Goal: Transaction & Acquisition: Purchase product/service

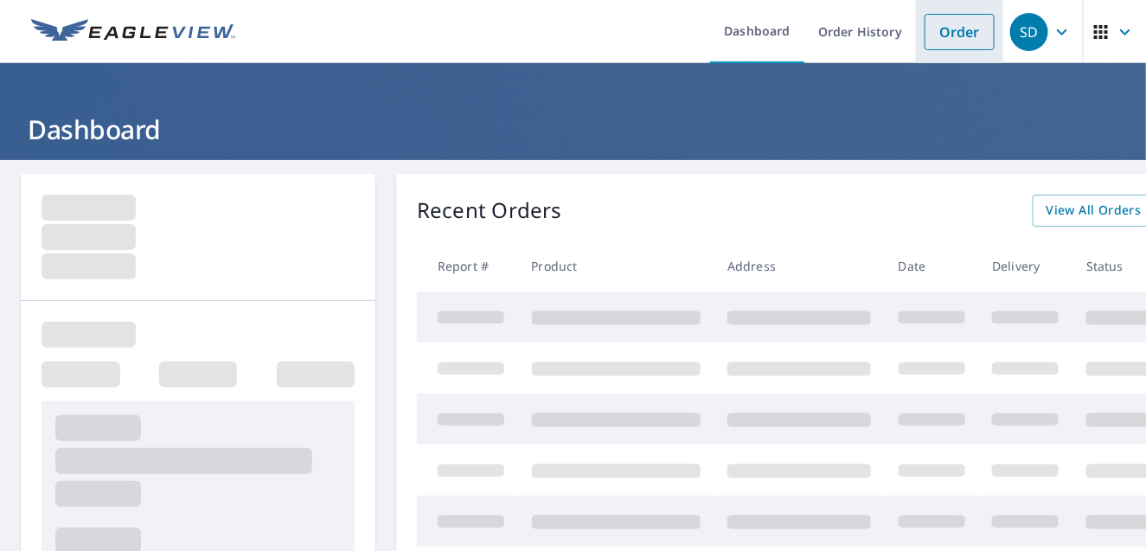
click at [952, 33] on link "Order" at bounding box center [959, 32] width 70 height 36
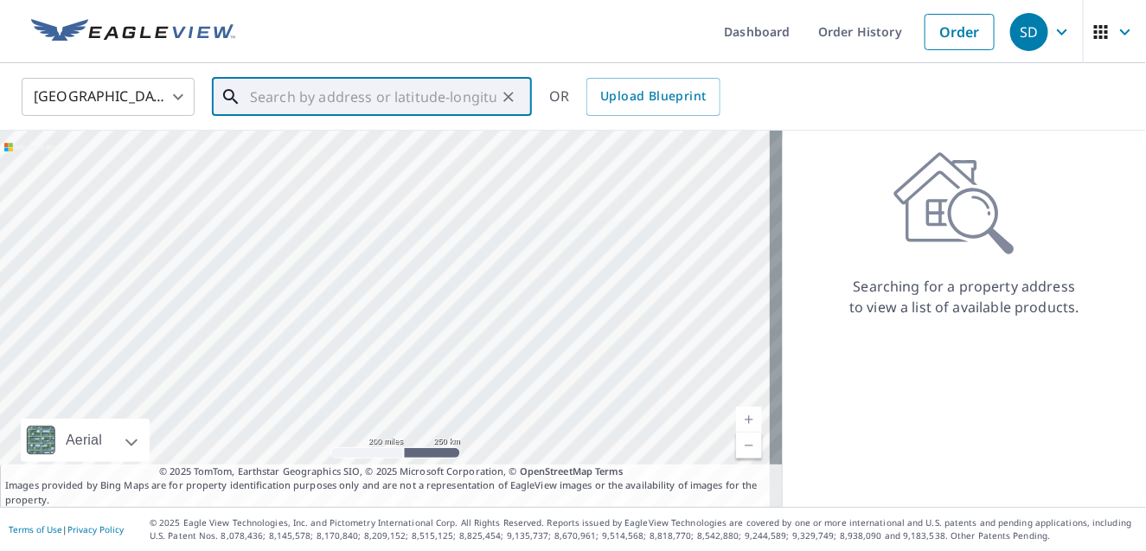
paste input "John Bensch"
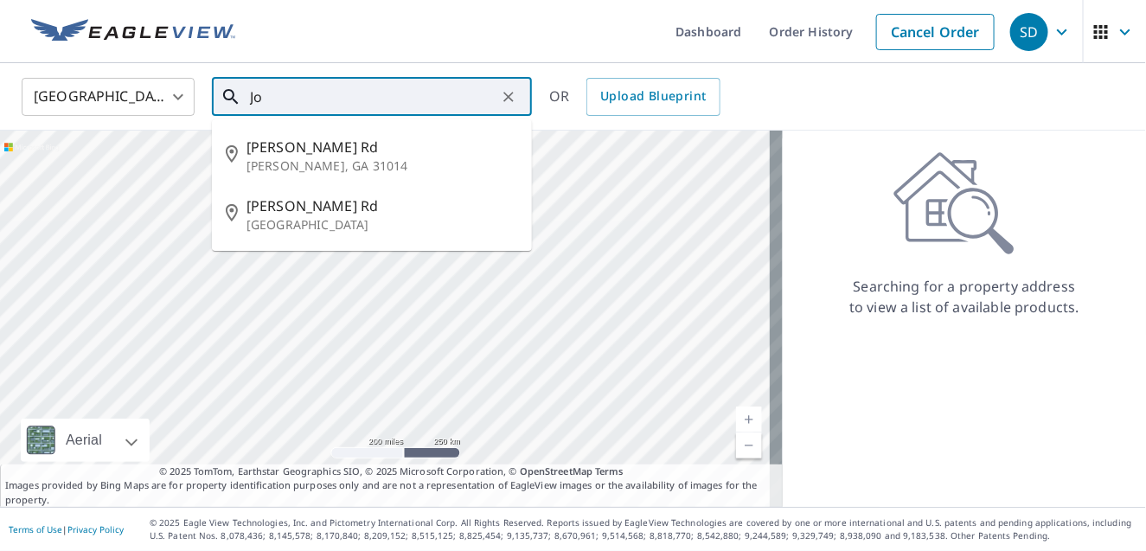
type input "J"
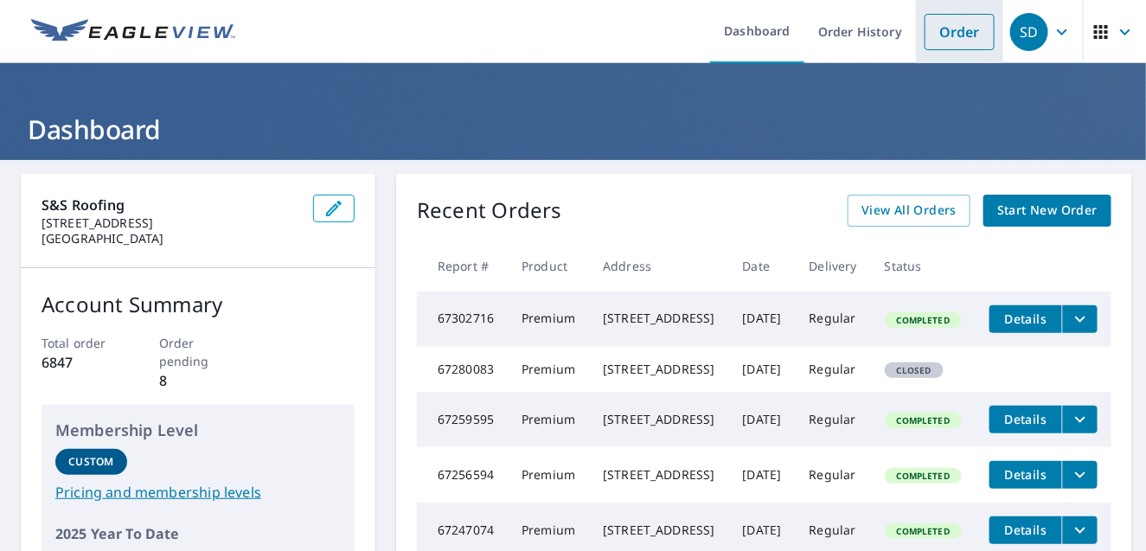
click at [928, 36] on link "Order" at bounding box center [959, 32] width 70 height 36
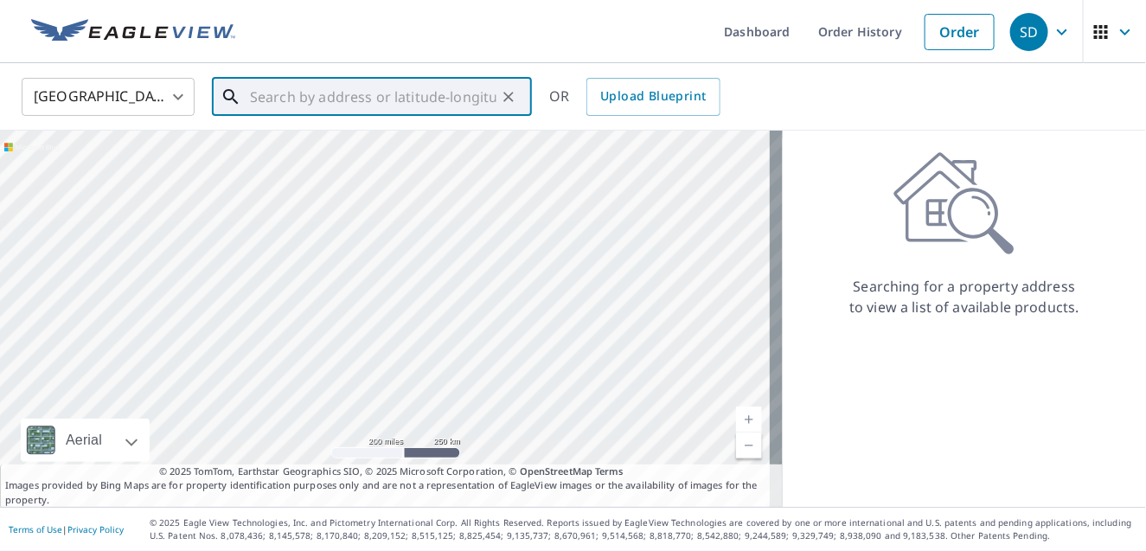
paste input "[STREET_ADDRESS]"
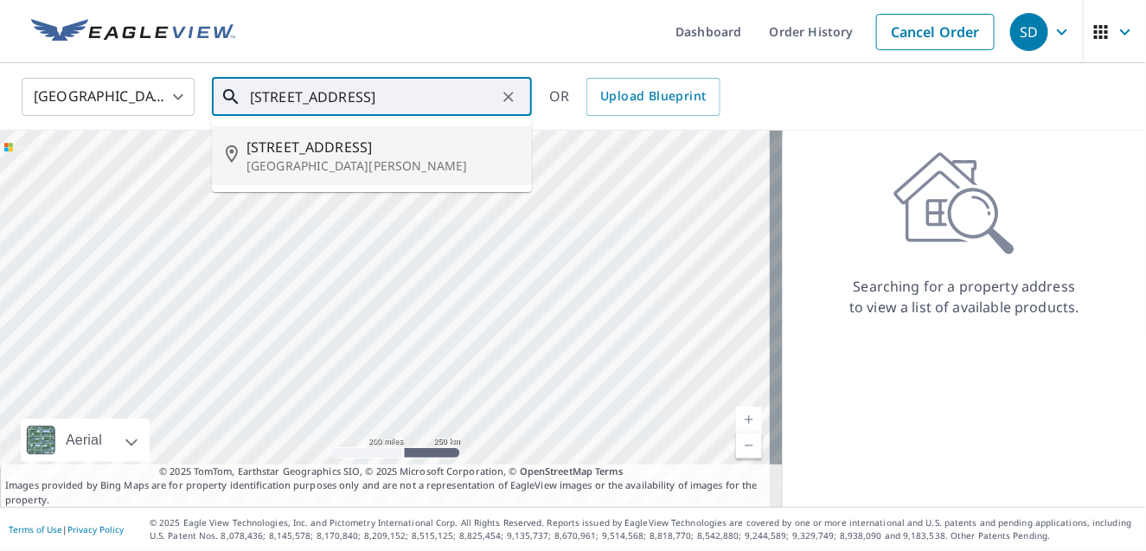
click at [324, 148] on span "[STREET_ADDRESS]" at bounding box center [382, 147] width 272 height 21
type input "[STREET_ADDRESS][PERSON_NAME]"
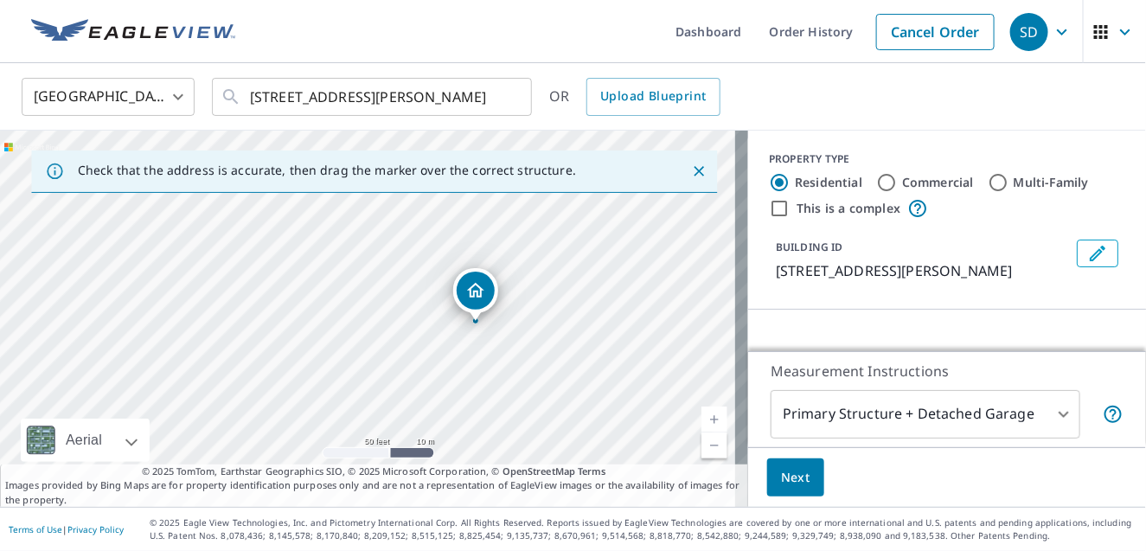
drag, startPoint x: 532, startPoint y: 382, endPoint x: 539, endPoint y: 309, distance: 73.8
click at [539, 309] on div "[STREET_ADDRESS][PERSON_NAME]" at bounding box center [374, 319] width 748 height 376
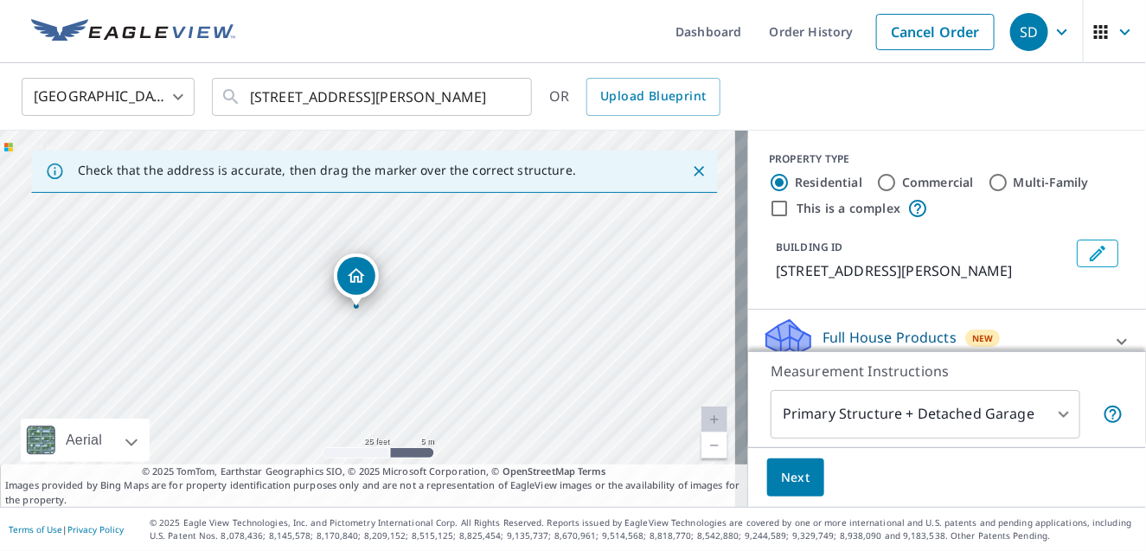
drag, startPoint x: 489, startPoint y: 360, endPoint x: 458, endPoint y: 331, distance: 42.2
drag, startPoint x: 458, startPoint y: 331, endPoint x: 496, endPoint y: 366, distance: 50.8
click at [496, 366] on div "[STREET_ADDRESS][PERSON_NAME]" at bounding box center [374, 319] width 748 height 376
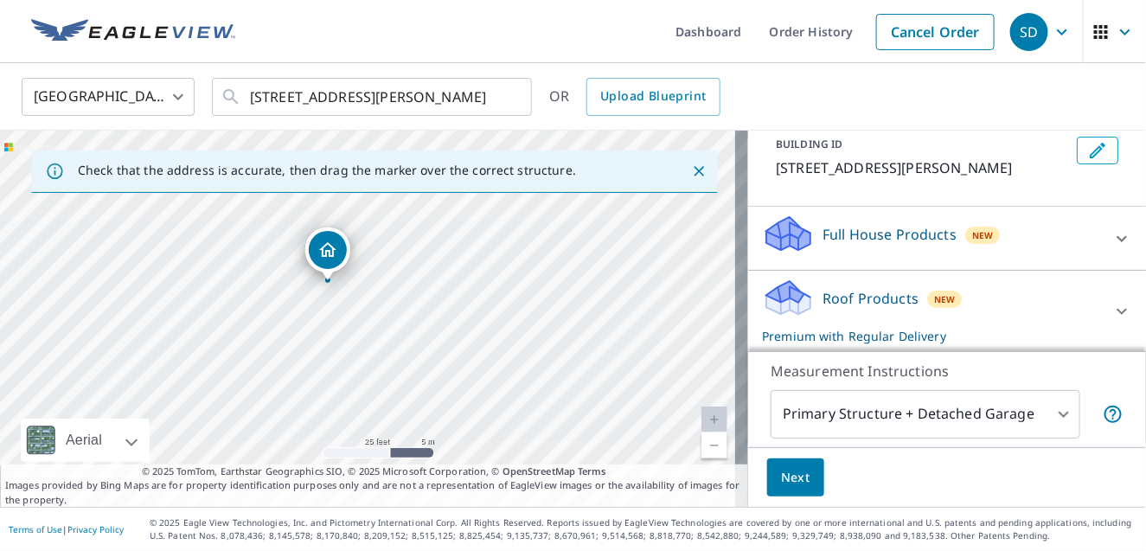
scroll to position [251, 0]
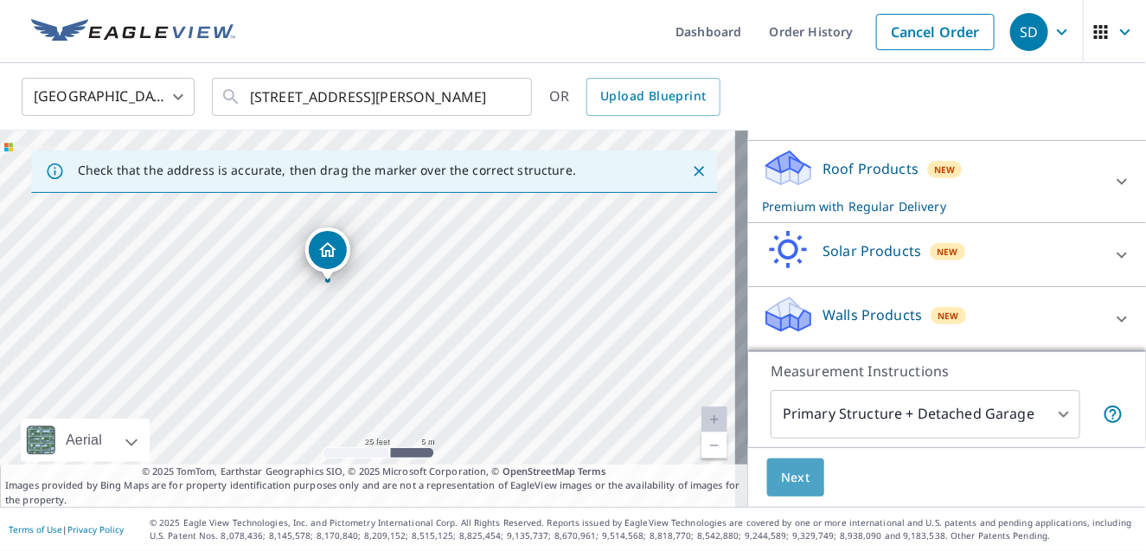
click at [781, 483] on span "Next" at bounding box center [795, 478] width 29 height 22
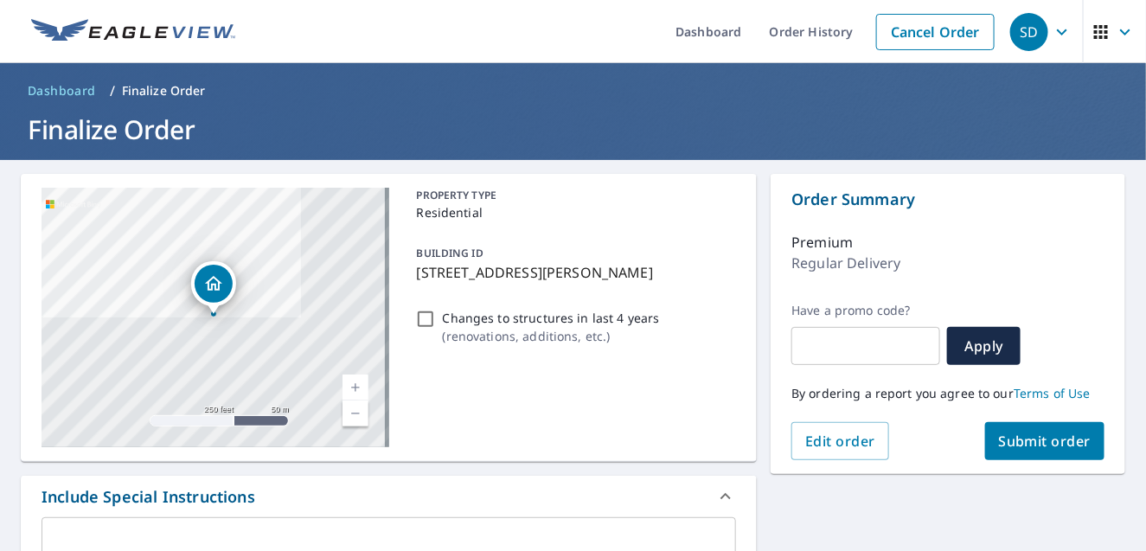
click at [1071, 451] on button "Submit order" at bounding box center [1045, 441] width 120 height 38
checkbox input "true"
